Goal: Transaction & Acquisition: Purchase product/service

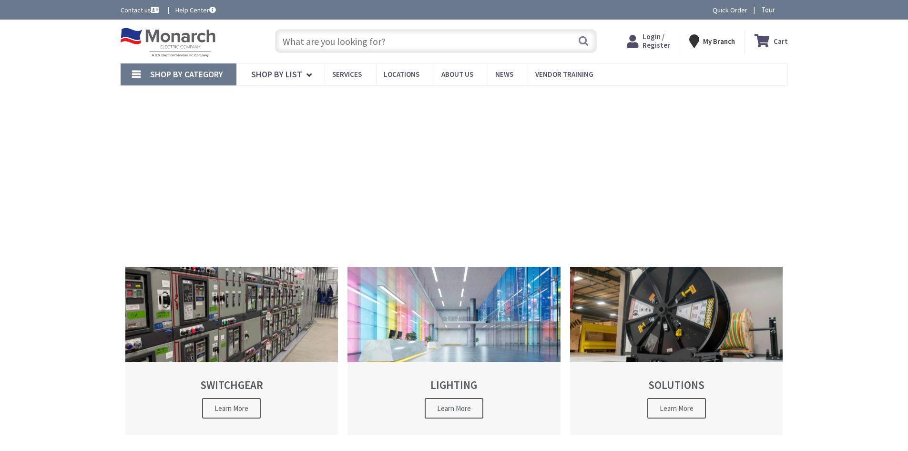
type input "[STREET_ADDRESS]"
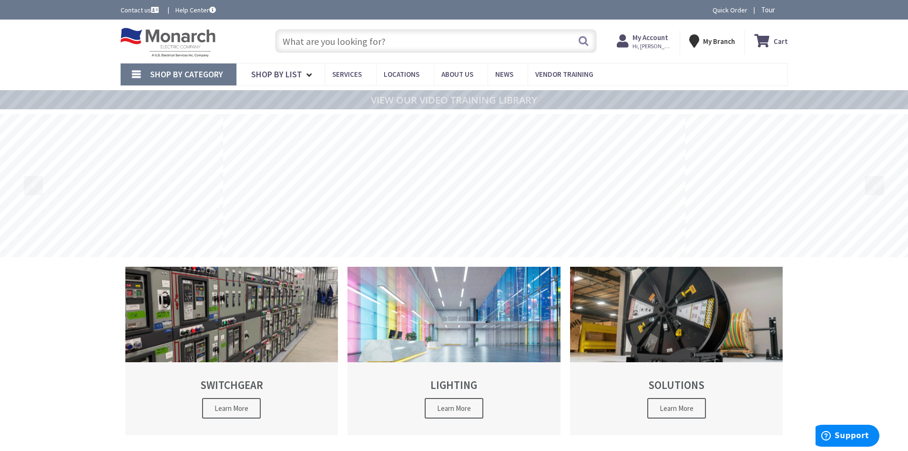
click at [392, 42] on input "text" at bounding box center [436, 41] width 322 height 24
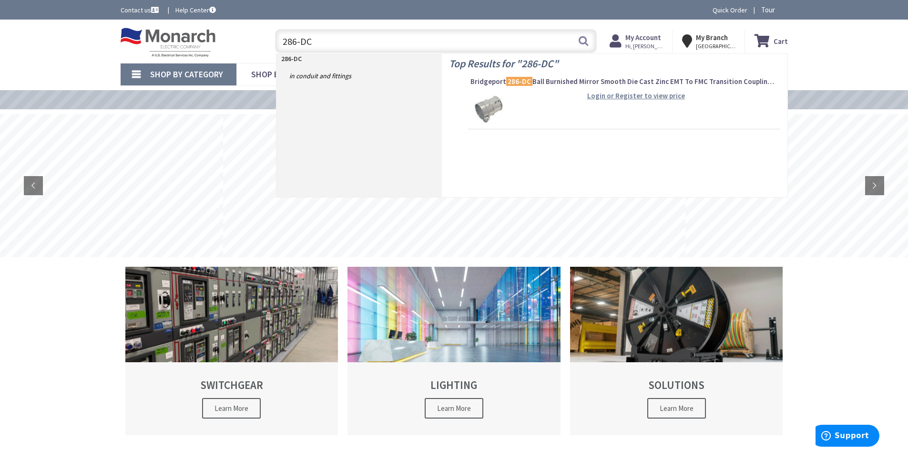
type input "286-DC"
click at [629, 100] on strong "Login or Register to view price" at bounding box center [636, 95] width 98 height 9
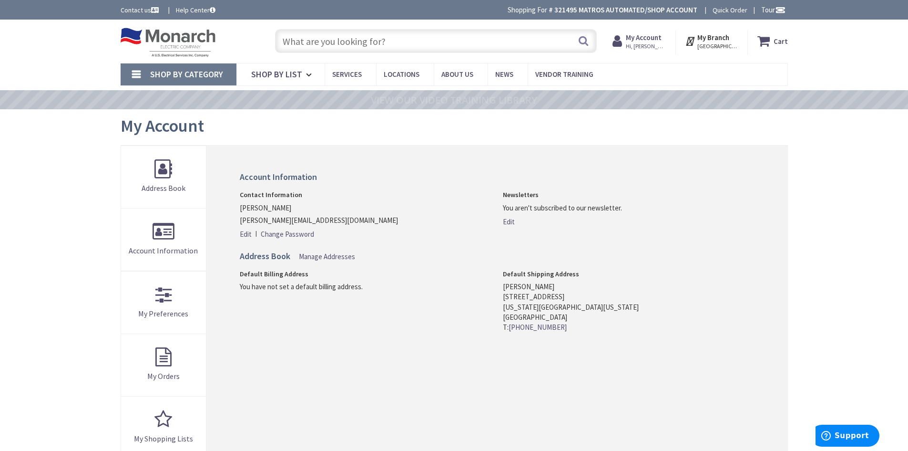
click at [394, 43] on input "text" at bounding box center [436, 41] width 322 height 24
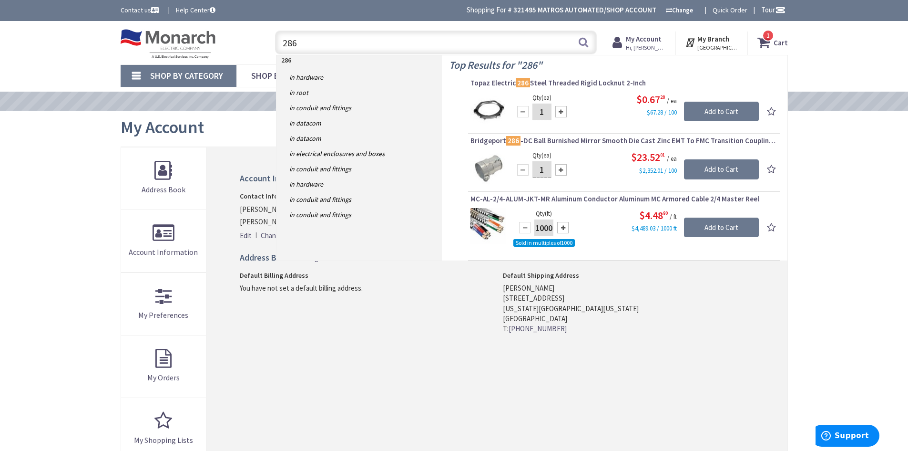
type input "286"
